Goal: Obtain resource: Obtain resource

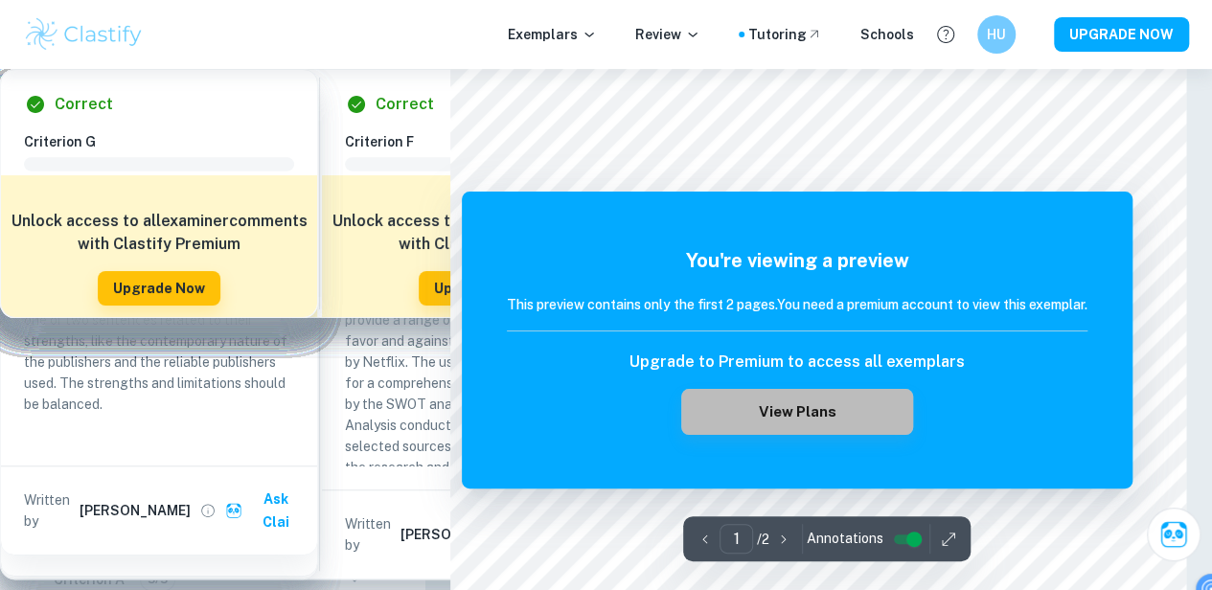
click at [745, 411] on button "View Plans" at bounding box center [797, 412] width 232 height 46
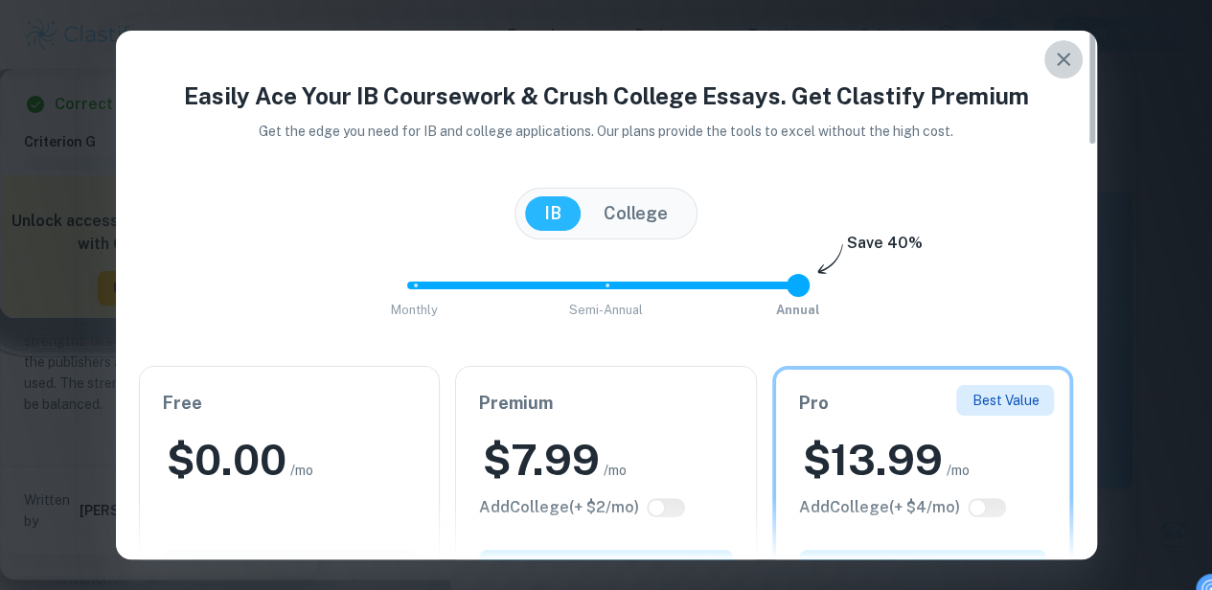
click at [1056, 52] on icon "button" at bounding box center [1063, 59] width 23 height 23
